Goal: Task Accomplishment & Management: Use online tool/utility

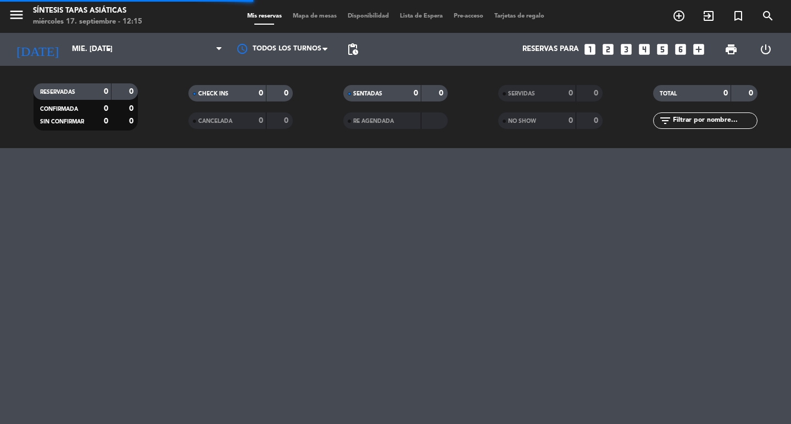
click at [322, 18] on span "Mapa de mesas" at bounding box center [314, 16] width 55 height 6
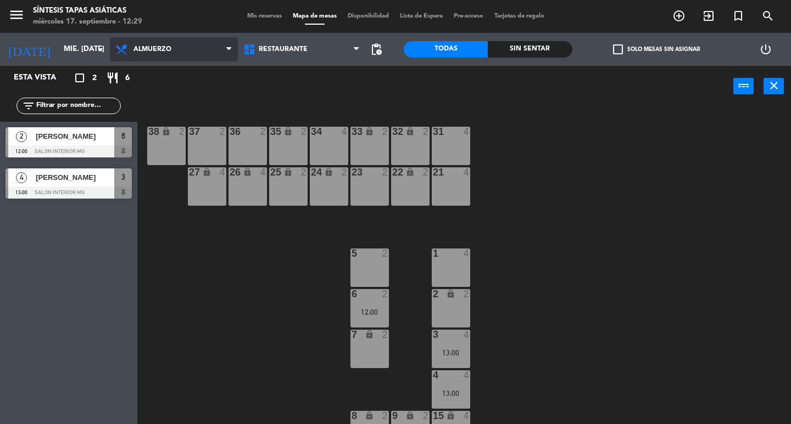
click at [137, 49] on span "Almuerzo" at bounding box center [152, 50] width 38 height 8
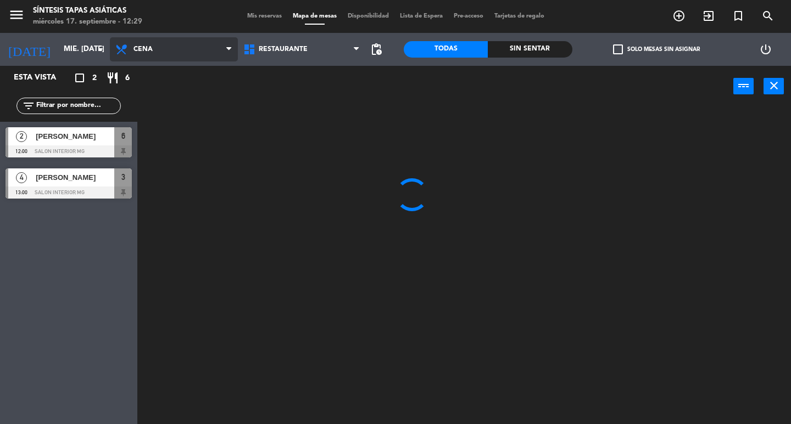
click at [164, 93] on ng-component "menu Síntesis Tapas Asiáticas miércoles 17. septiembre - 12:29 Mis reservas Map…" at bounding box center [395, 212] width 791 height 424
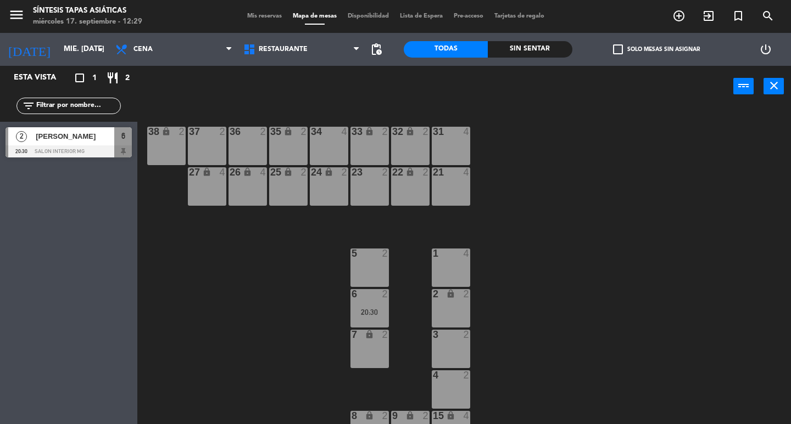
click at [208, 150] on div "37 2" at bounding box center [207, 146] width 38 height 38
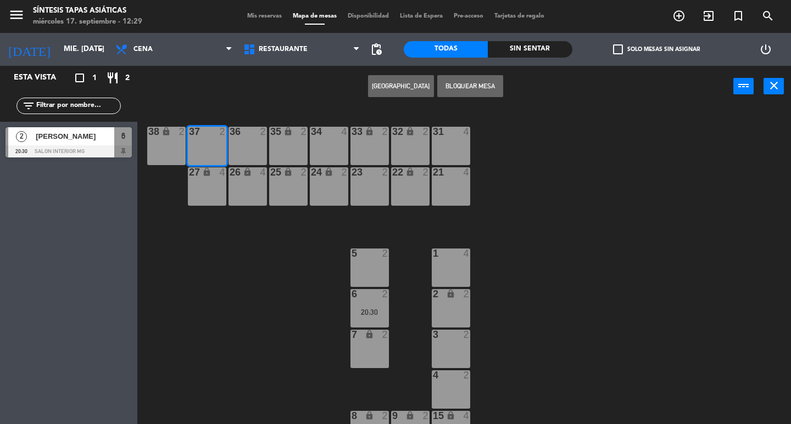
click at [395, 87] on button "[GEOGRAPHIC_DATA]" at bounding box center [401, 86] width 66 height 22
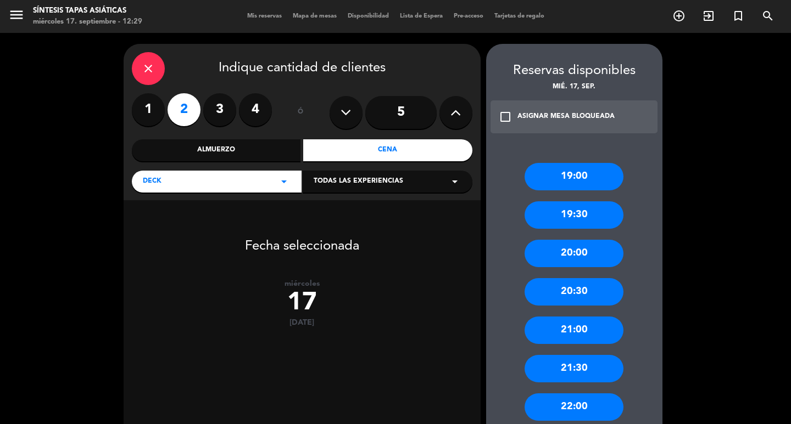
click at [188, 113] on label "2" at bounding box center [183, 109] width 33 height 33
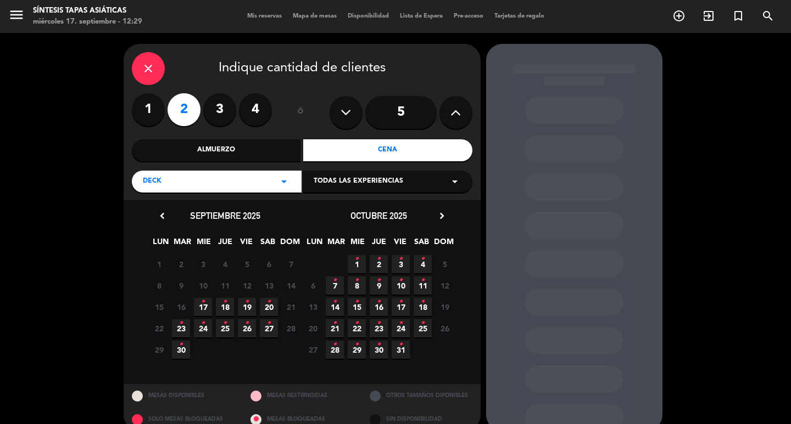
click at [199, 307] on span "17 •" at bounding box center [203, 307] width 18 height 18
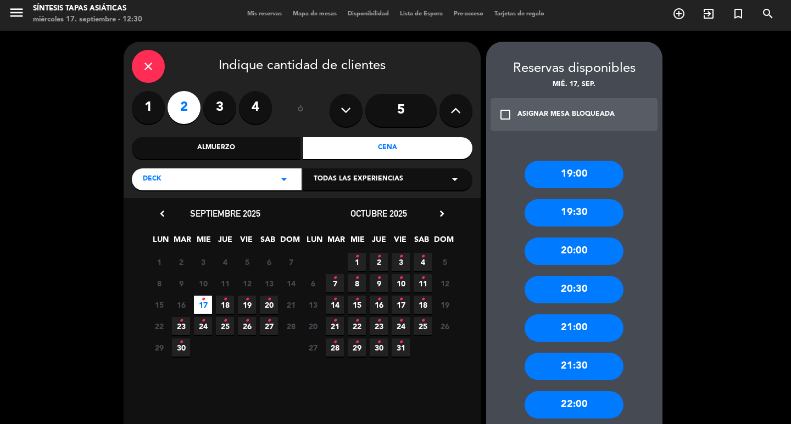
click at [583, 249] on div "20:00" at bounding box center [573, 251] width 99 height 27
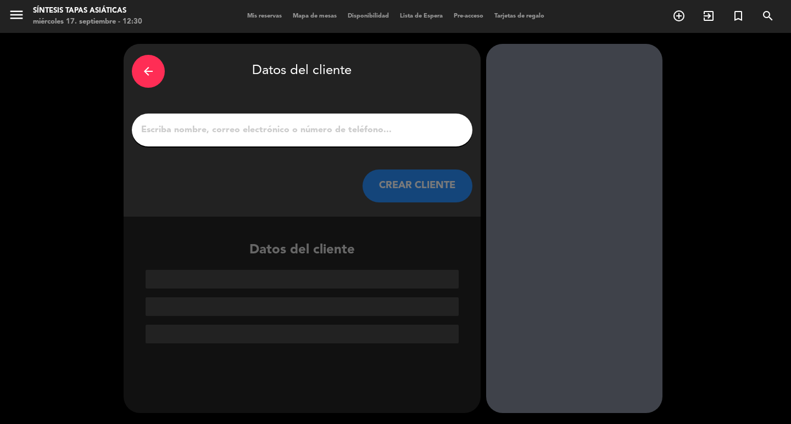
click at [159, 128] on input "1" at bounding box center [302, 129] width 324 height 15
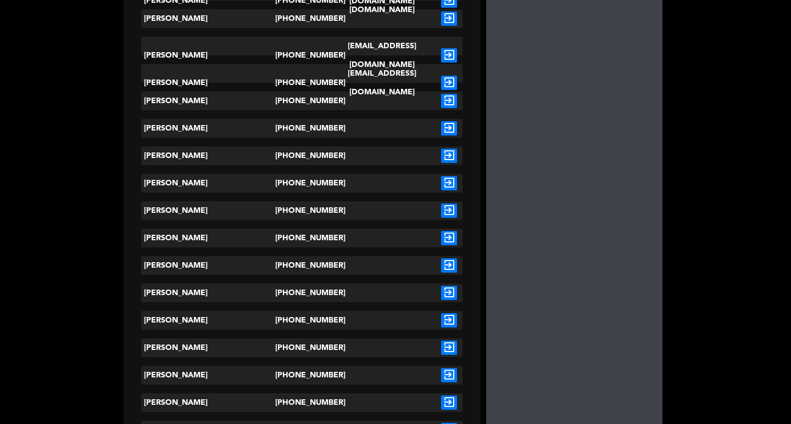
scroll to position [329, 0]
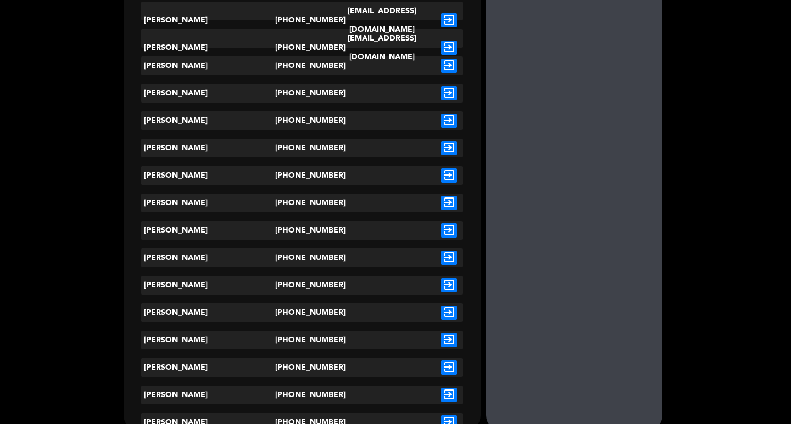
type input "[PERSON_NAME]"
click at [450, 257] on icon "exit_to_app" at bounding box center [449, 258] width 16 height 14
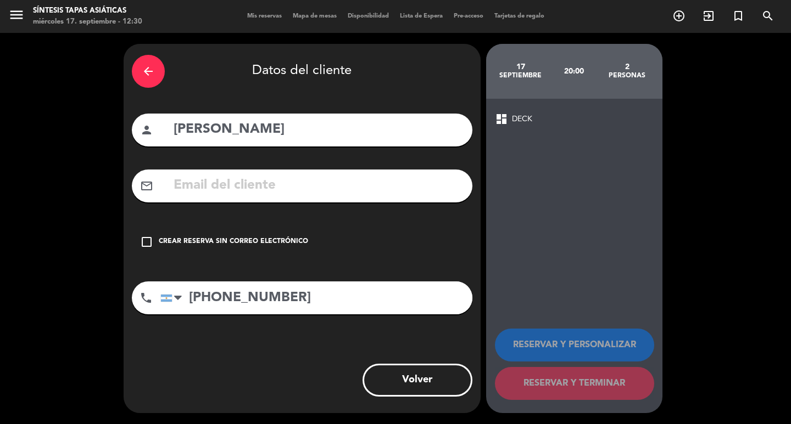
click at [147, 241] on icon "check_box_outline_blank" at bounding box center [146, 242] width 13 height 13
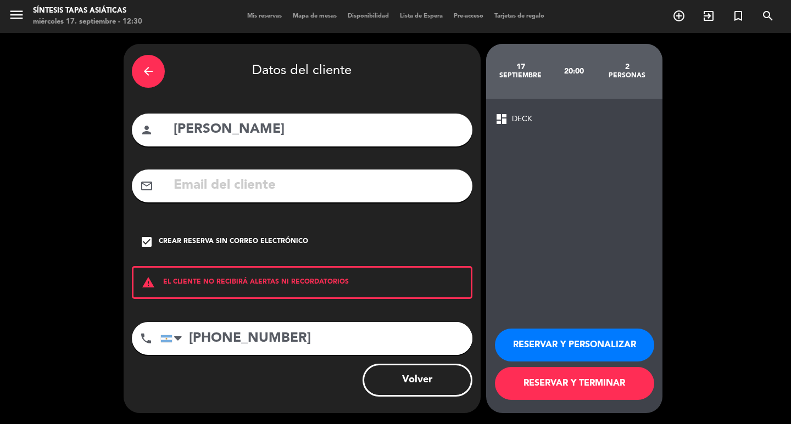
click at [594, 383] on button "RESERVAR Y TERMINAR" at bounding box center [574, 383] width 159 height 33
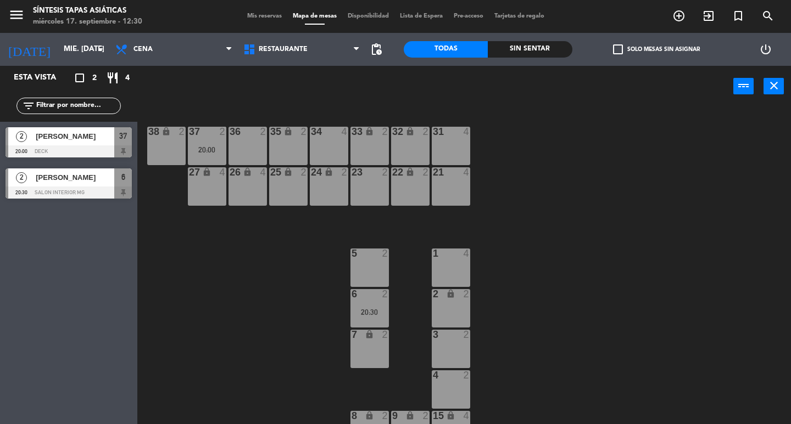
click at [599, 189] on div "31 4 32 lock 2 33 lock 2 34 4 35 lock 2 36 2 37 2 20:00 38 lock 2 21 4 22 lock …" at bounding box center [468, 265] width 646 height 317
